Goal: Transaction & Acquisition: Purchase product/service

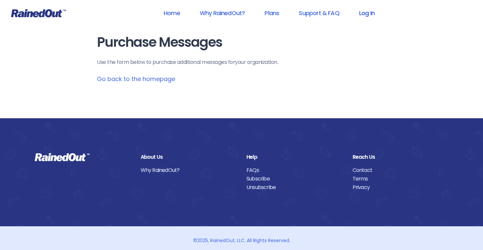
click at [365, 14] on link "Log In" at bounding box center [367, 13] width 33 height 15
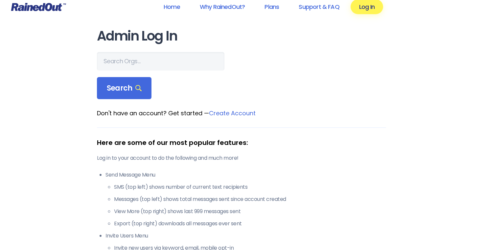
scroll to position [8, 0]
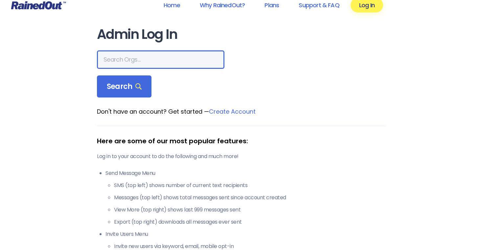
click at [144, 60] on input "text" at bounding box center [161, 59] width 128 height 18
type input "go for fitness"
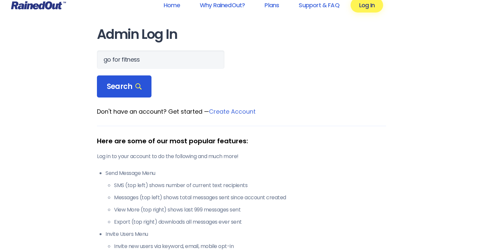
click at [130, 84] on span "Search" at bounding box center [124, 86] width 35 height 9
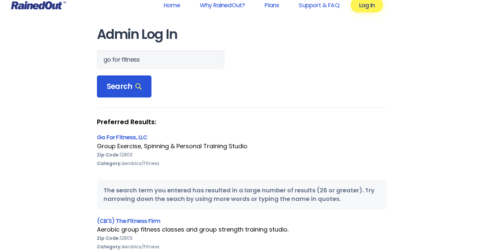
scroll to position [10, 0]
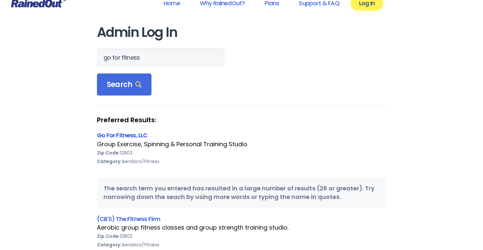
click at [120, 134] on link "Go For Fitness, LLC" at bounding box center [122, 135] width 51 height 8
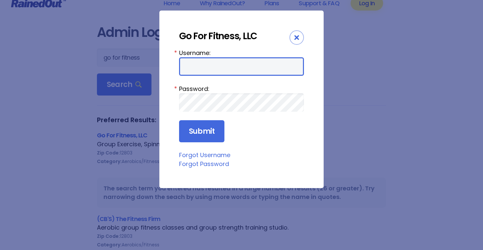
type input "Goforfitness"
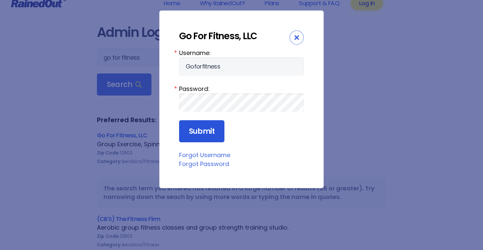
click at [198, 135] on input "Submit" at bounding box center [201, 131] width 45 height 22
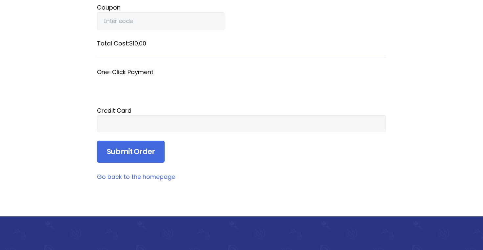
scroll to position [164, 0]
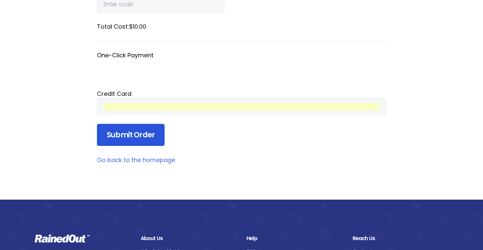
click at [145, 137] on input "Submit Order" at bounding box center [131, 135] width 68 height 22
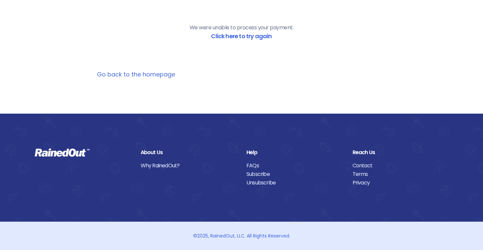
scroll to position [71, 0]
click at [255, 36] on link "Click here to try again" at bounding box center [241, 36] width 61 height 8
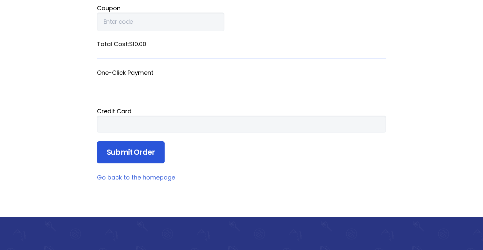
scroll to position [150, 0]
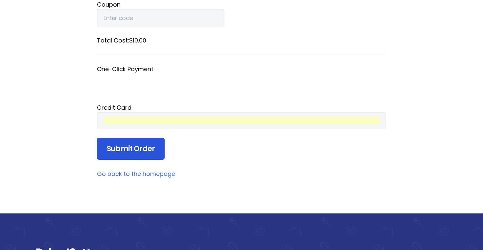
click at [144, 150] on input "Submit Order" at bounding box center [131, 148] width 68 height 22
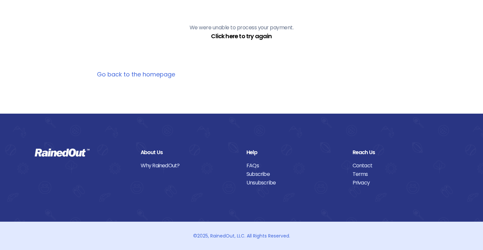
click at [256, 36] on link "Click here to try again" at bounding box center [241, 36] width 61 height 8
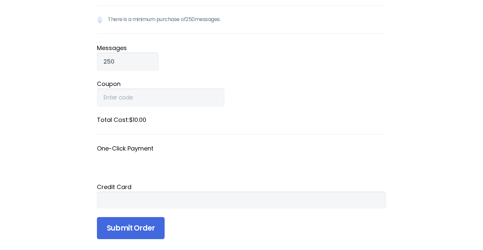
scroll to position [72, 0]
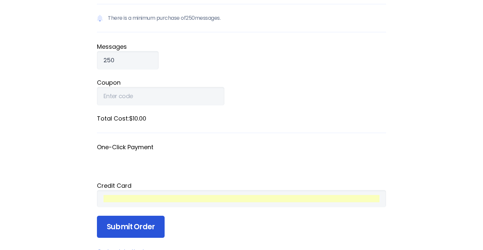
click at [145, 226] on input "Submit Order" at bounding box center [131, 226] width 68 height 22
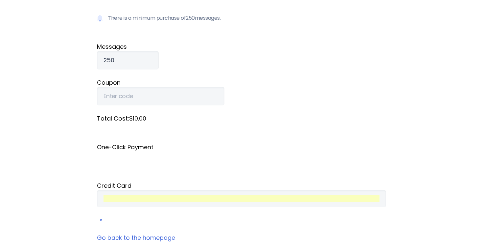
scroll to position [71, 0]
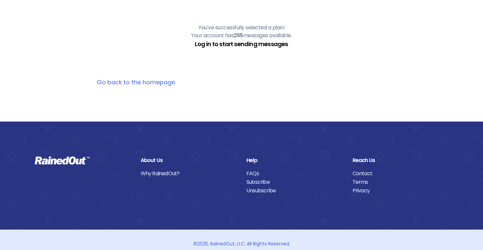
click at [214, 45] on link "Log in to start sending messages" at bounding box center [241, 44] width 93 height 8
